Goal: Use online tool/utility: Utilize a website feature to perform a specific function

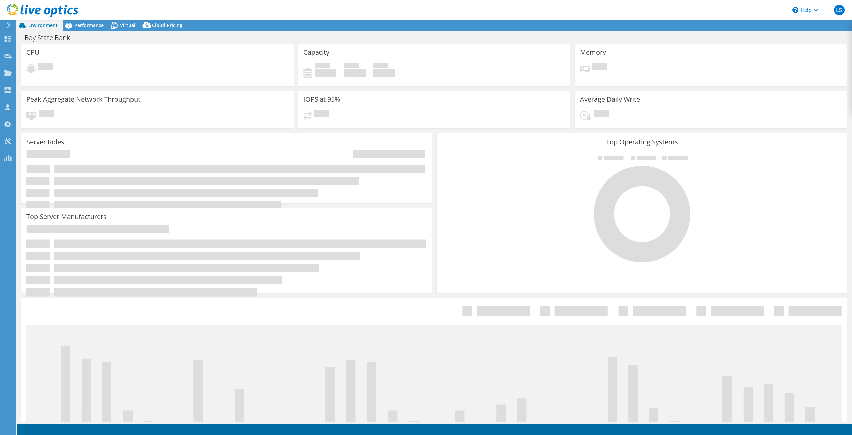
select select "USD"
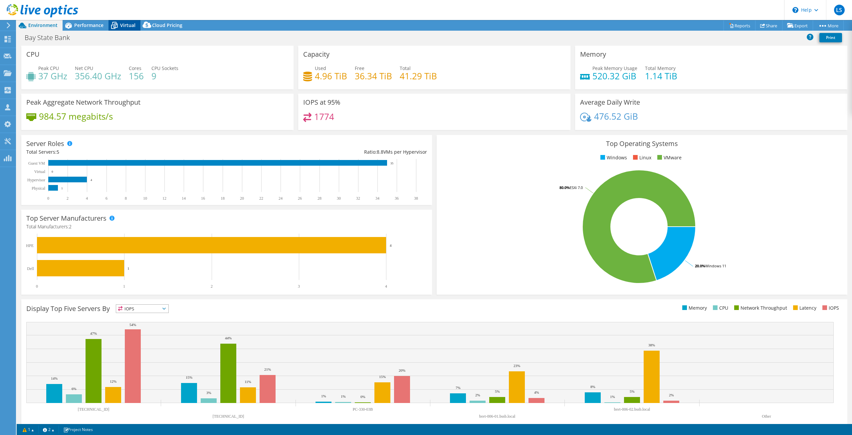
click at [132, 27] on span "Virtual" at bounding box center [127, 25] width 15 height 6
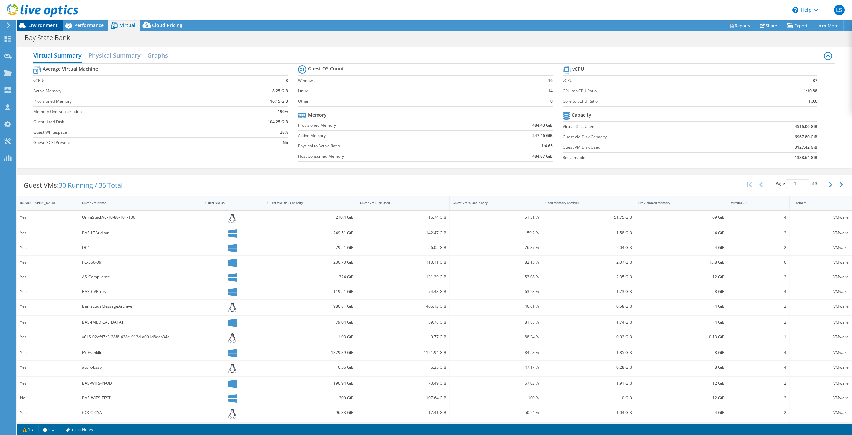
click at [49, 24] on span "Environment" at bounding box center [42, 25] width 29 height 6
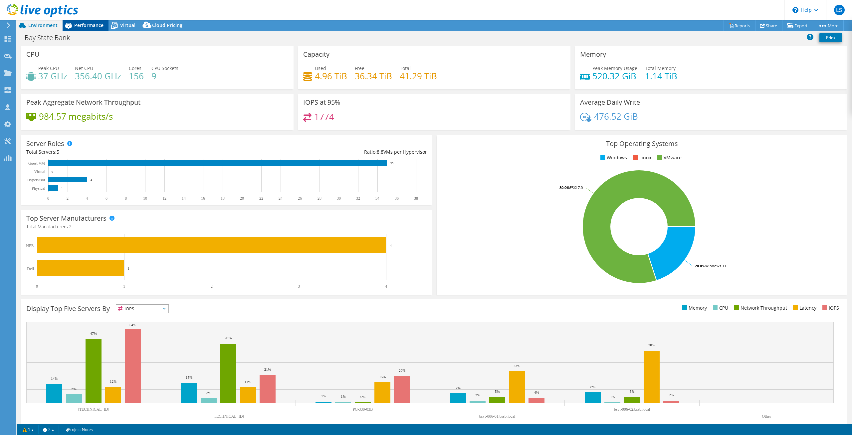
click at [95, 27] on span "Performance" at bounding box center [88, 25] width 29 height 6
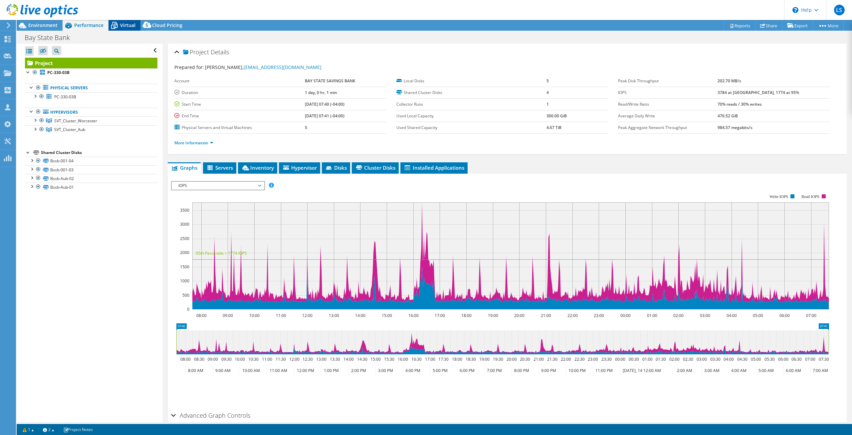
click at [124, 26] on span "Virtual" at bounding box center [127, 25] width 15 height 6
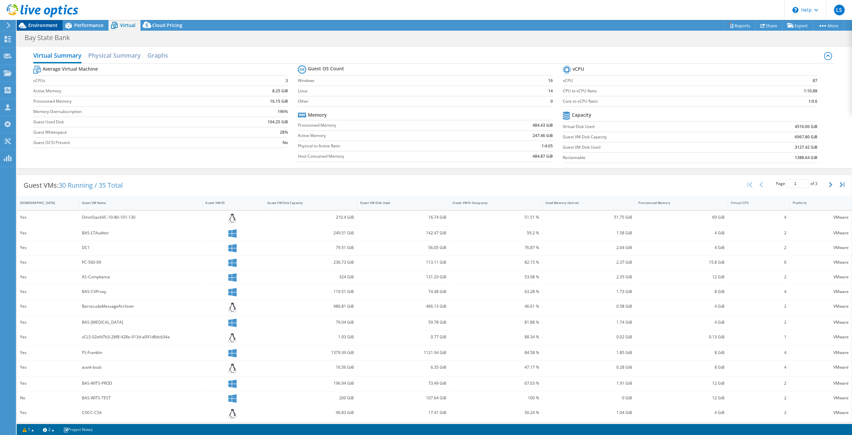
click at [56, 27] on span "Environment" at bounding box center [42, 25] width 29 height 6
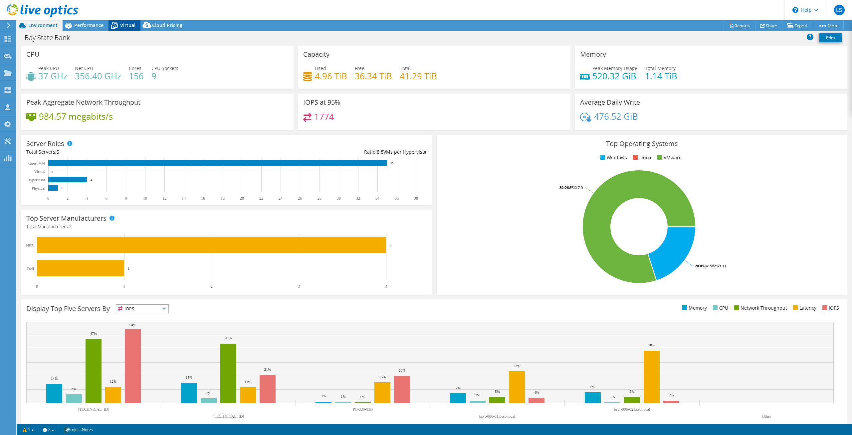
click at [124, 25] on span "Virtual" at bounding box center [127, 25] width 15 height 6
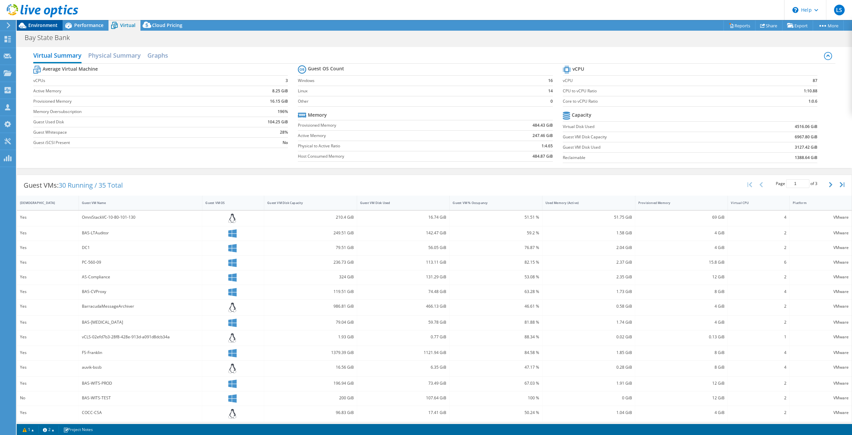
click at [55, 26] on span "Environment" at bounding box center [42, 25] width 29 height 6
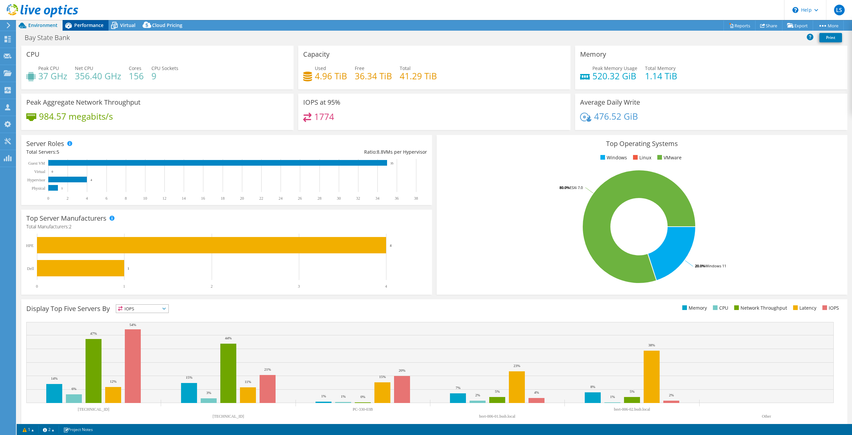
click at [90, 29] on div "Performance" at bounding box center [86, 25] width 46 height 11
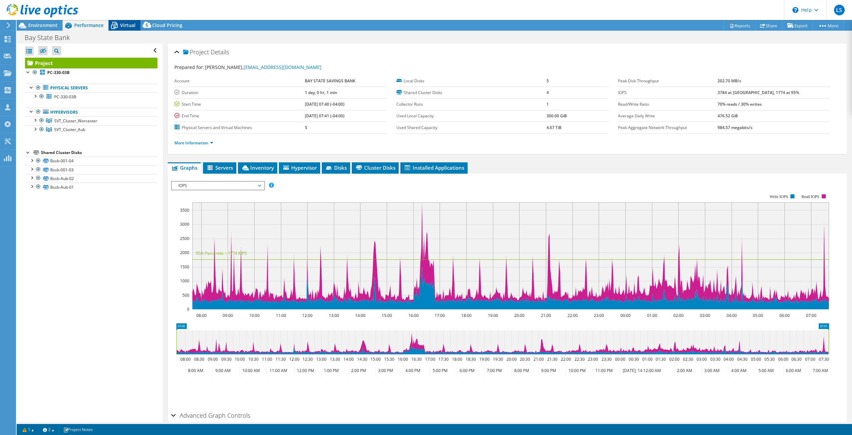
click at [127, 29] on div "Virtual" at bounding box center [125, 25] width 32 height 11
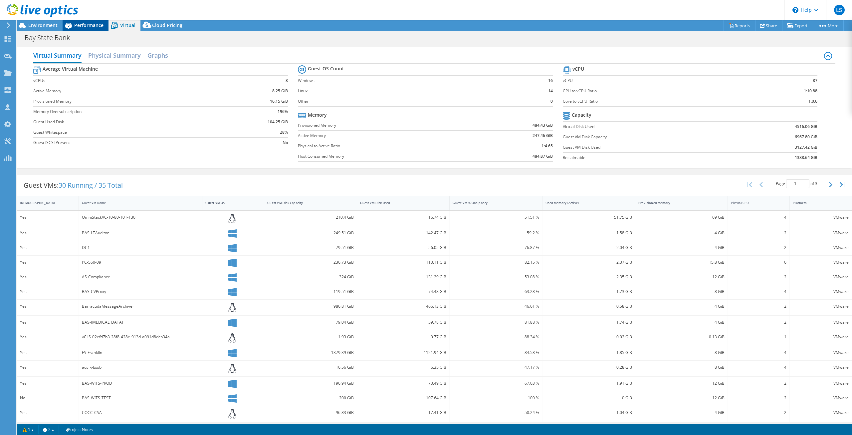
click at [82, 29] on div "Performance" at bounding box center [86, 25] width 46 height 11
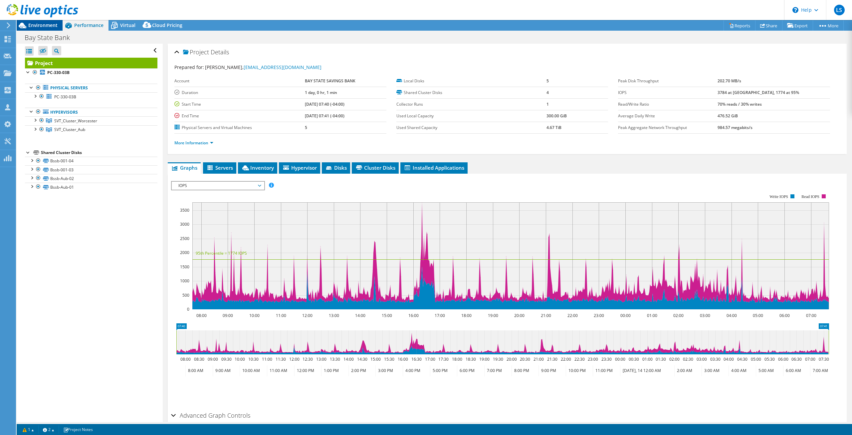
click at [53, 27] on span "Environment" at bounding box center [42, 25] width 29 height 6
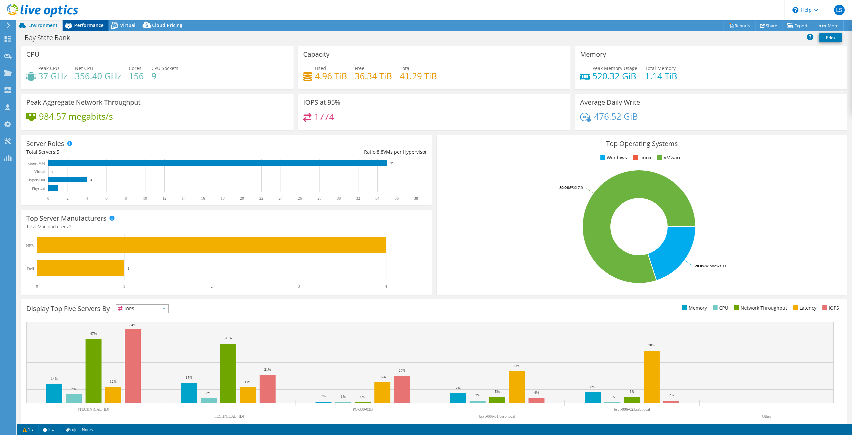
click at [90, 27] on span "Performance" at bounding box center [88, 25] width 29 height 6
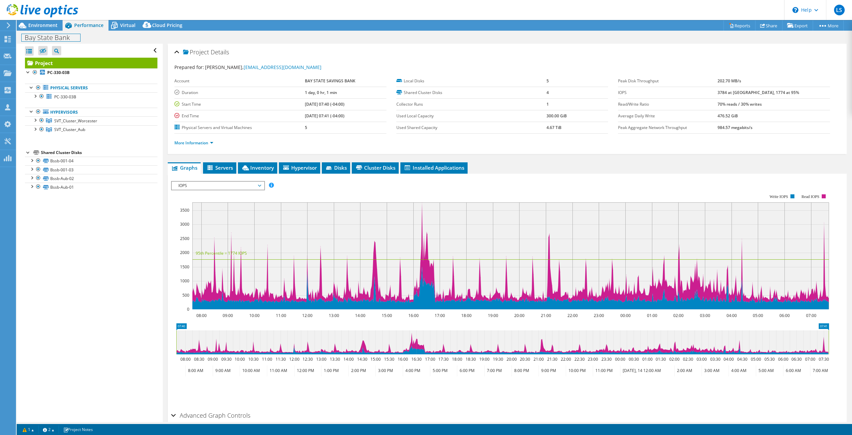
click at [48, 32] on div "Bay State Bank Print" at bounding box center [435, 37] width 836 height 12
click at [45, 25] on span "Environment" at bounding box center [42, 25] width 29 height 6
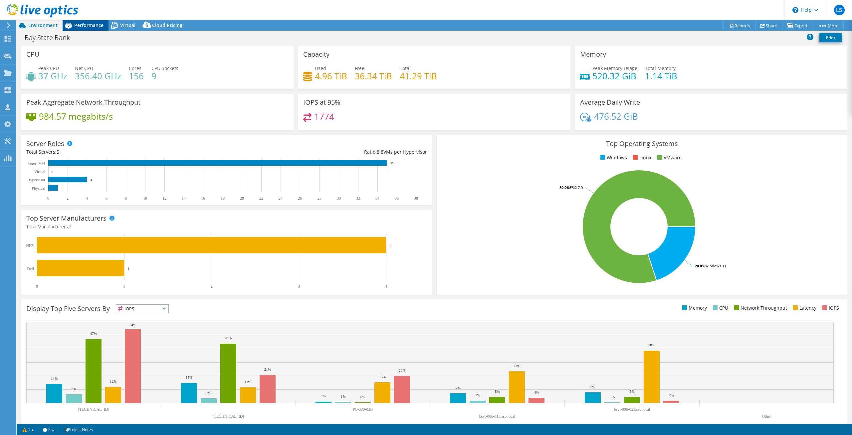
click at [87, 29] on div "Performance" at bounding box center [86, 25] width 46 height 11
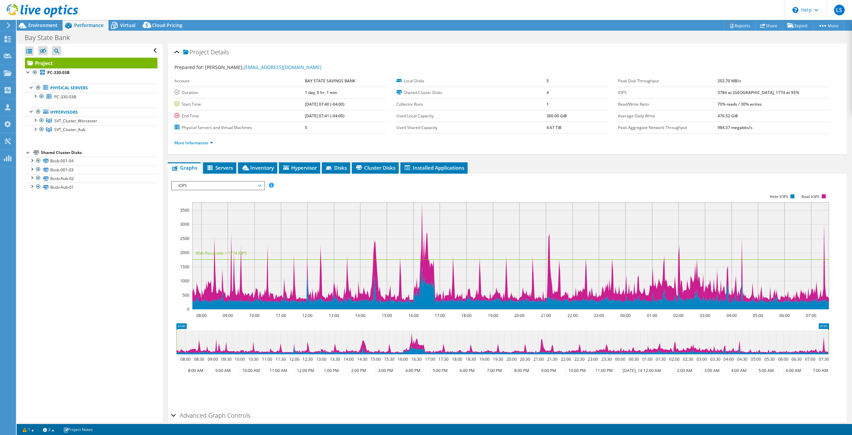
click at [217, 182] on span "IOPS" at bounding box center [218, 185] width 86 height 8
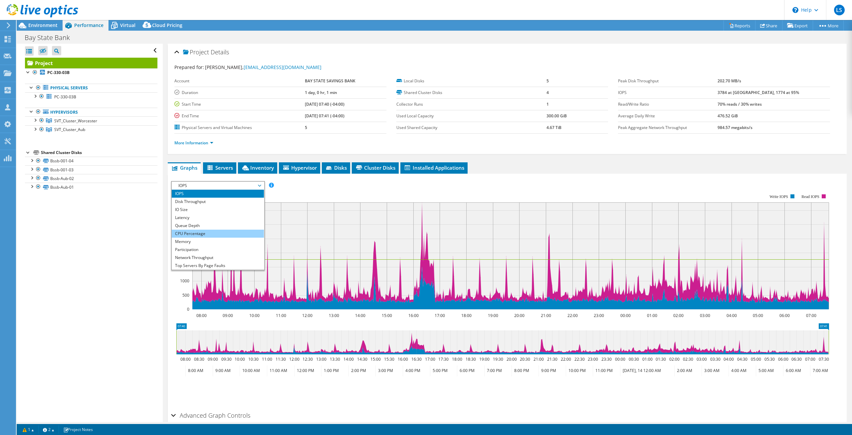
click at [197, 234] on li "CPU Percentage" at bounding box center [218, 233] width 92 height 8
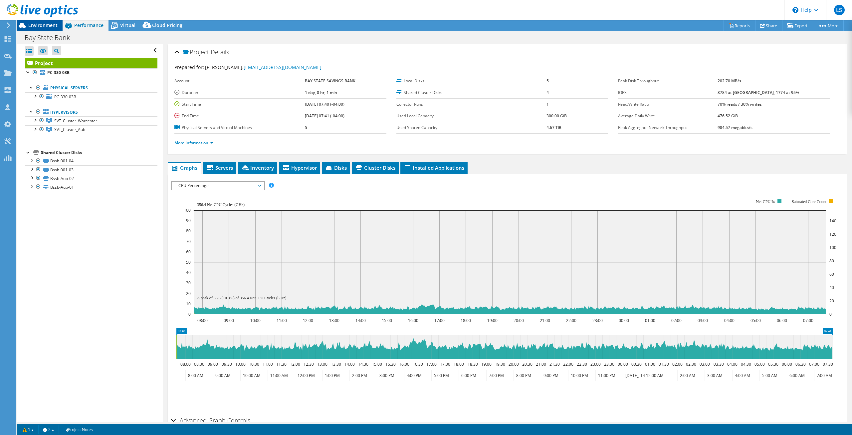
click at [48, 28] on div "Environment" at bounding box center [40, 25] width 46 height 11
